Goal: Use online tool/utility: Utilize a website feature to perform a specific function

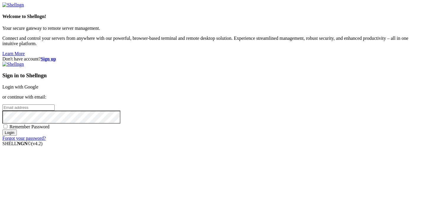
type input "[PERSON_NAME][EMAIL_ADDRESS][DOMAIN_NAME]"
click at [17, 136] on input "Login" at bounding box center [9, 133] width 14 height 6
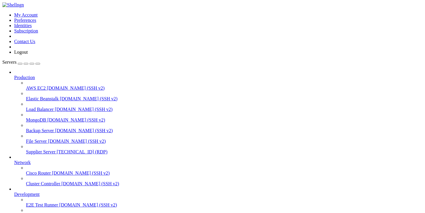
click at [57, 149] on span "[TECHNICAL_ID] (RDP)" at bounding box center [82, 151] width 51 height 5
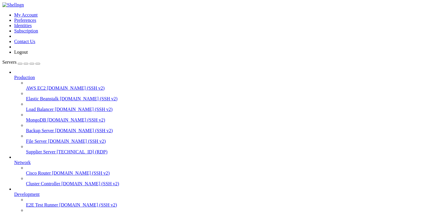
drag, startPoint x: 84, startPoint y: 433, endPoint x: 127, endPoint y: 435, distance: 43.1
